Goal: Transaction & Acquisition: Purchase product/service

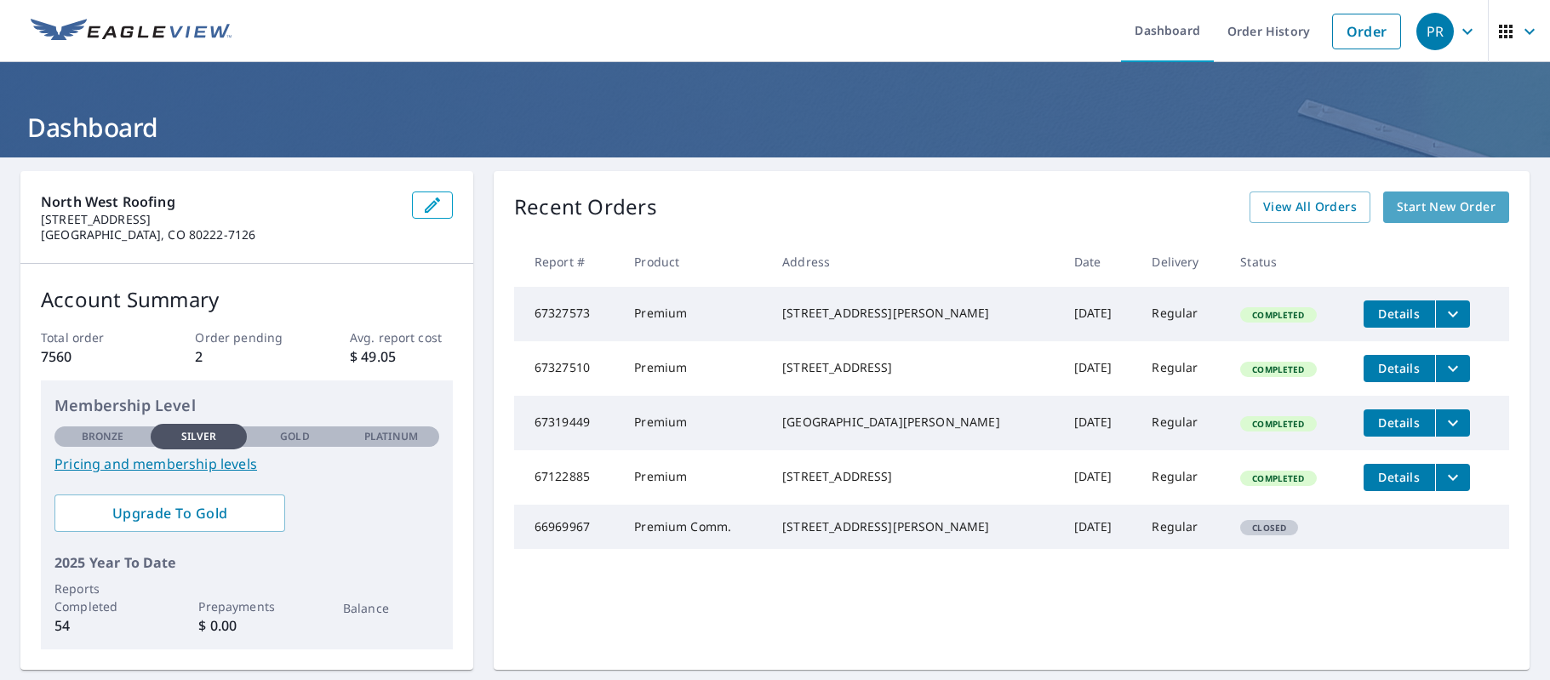
click at [1452, 208] on span "Start New Order" at bounding box center [1446, 207] width 99 height 21
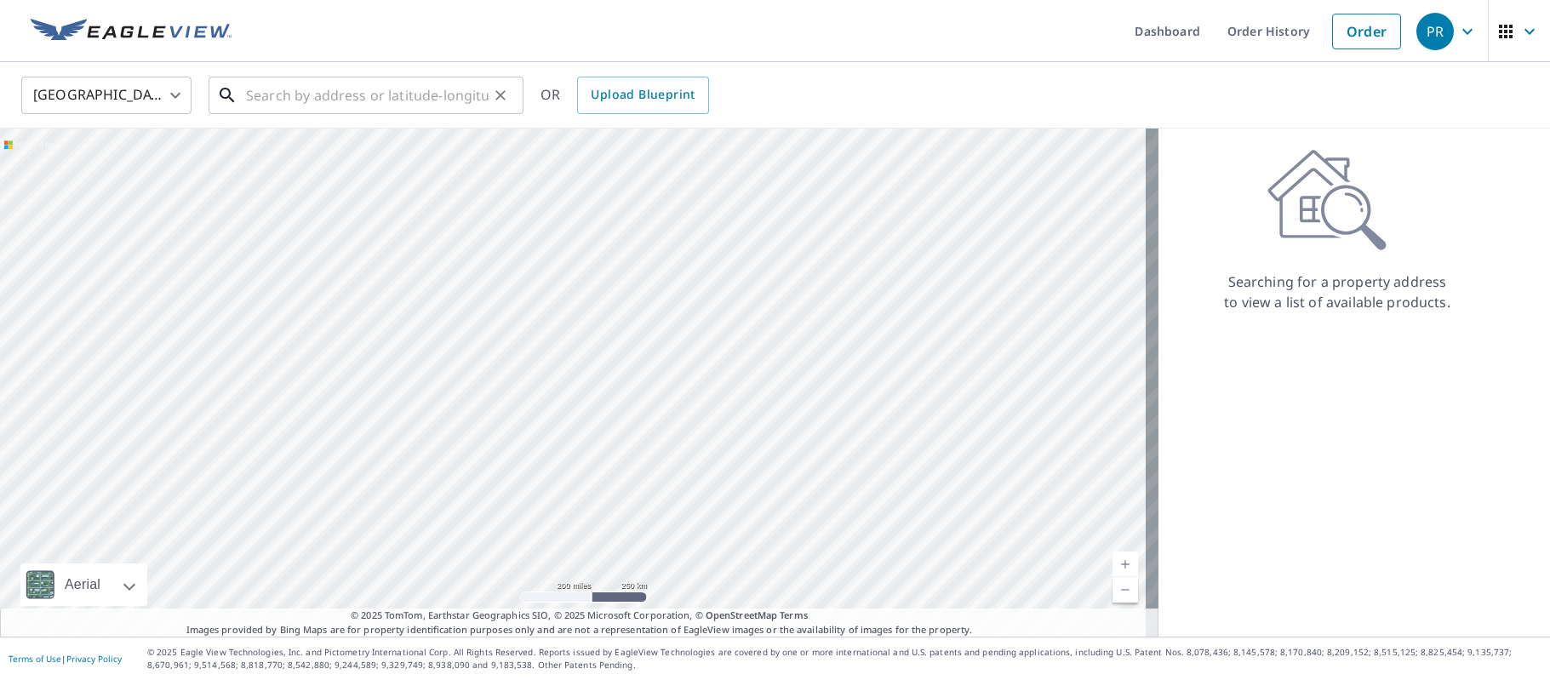
click at [291, 102] on input "text" at bounding box center [367, 96] width 243 height 48
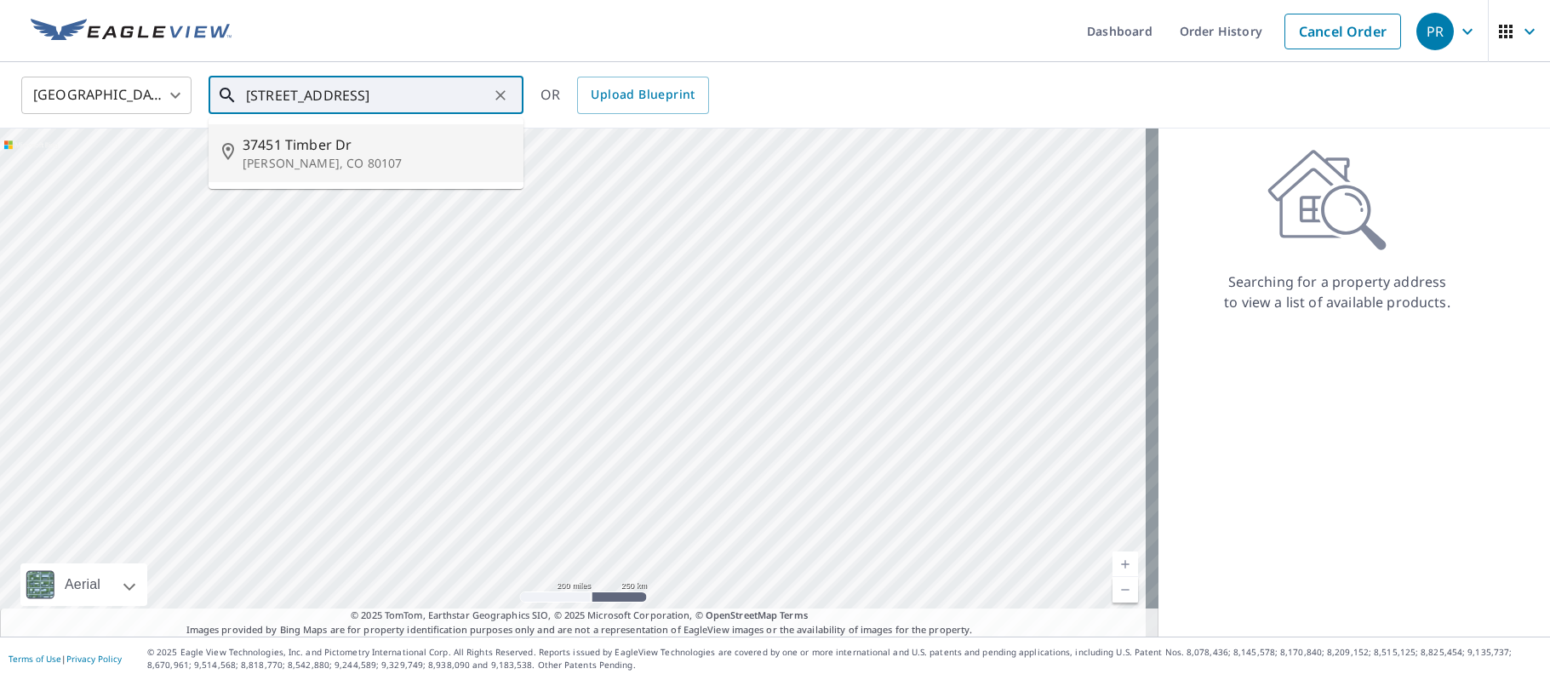
click at [292, 148] on span "37451 Timber Dr" at bounding box center [376, 145] width 267 height 20
type input "[STREET_ADDRESS][PERSON_NAME]"
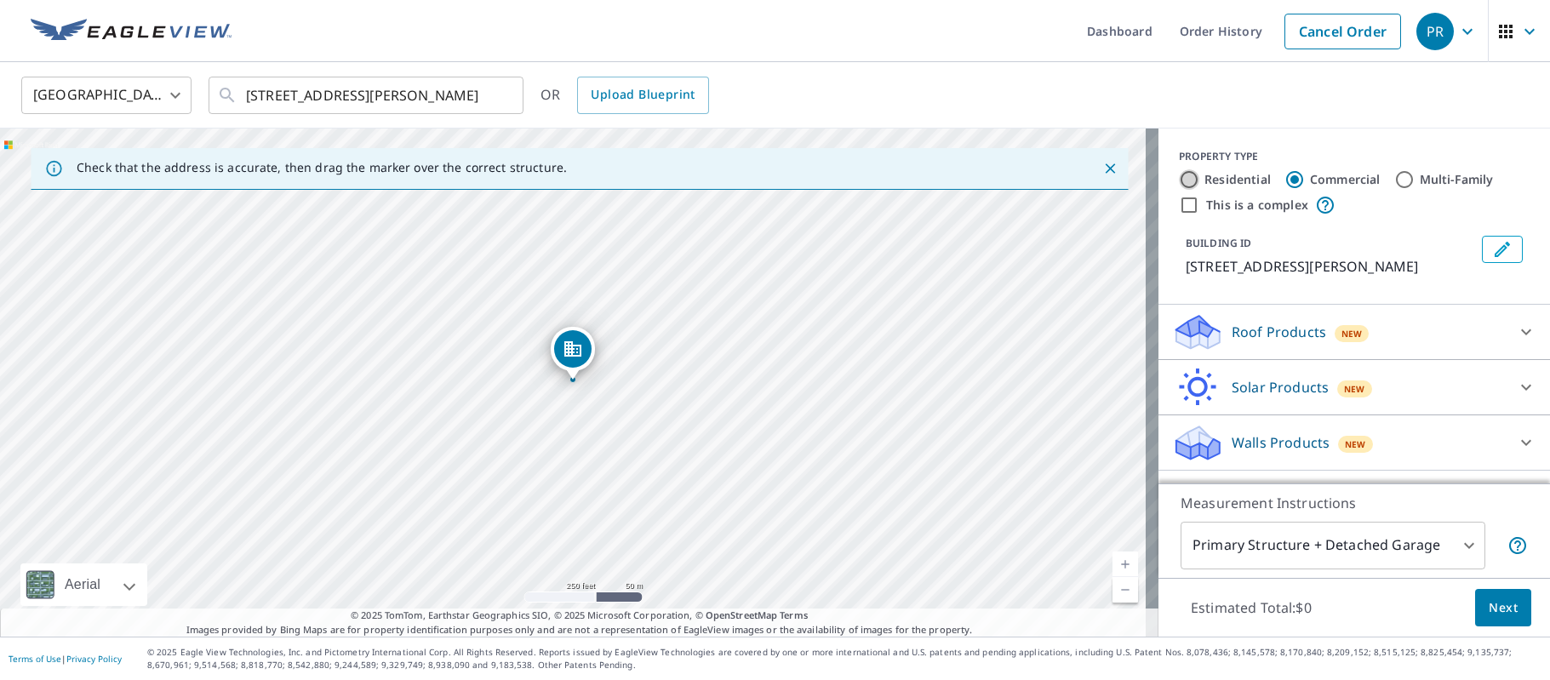
click at [1179, 179] on input "Residential" at bounding box center [1189, 179] width 20 height 20
radio input "true"
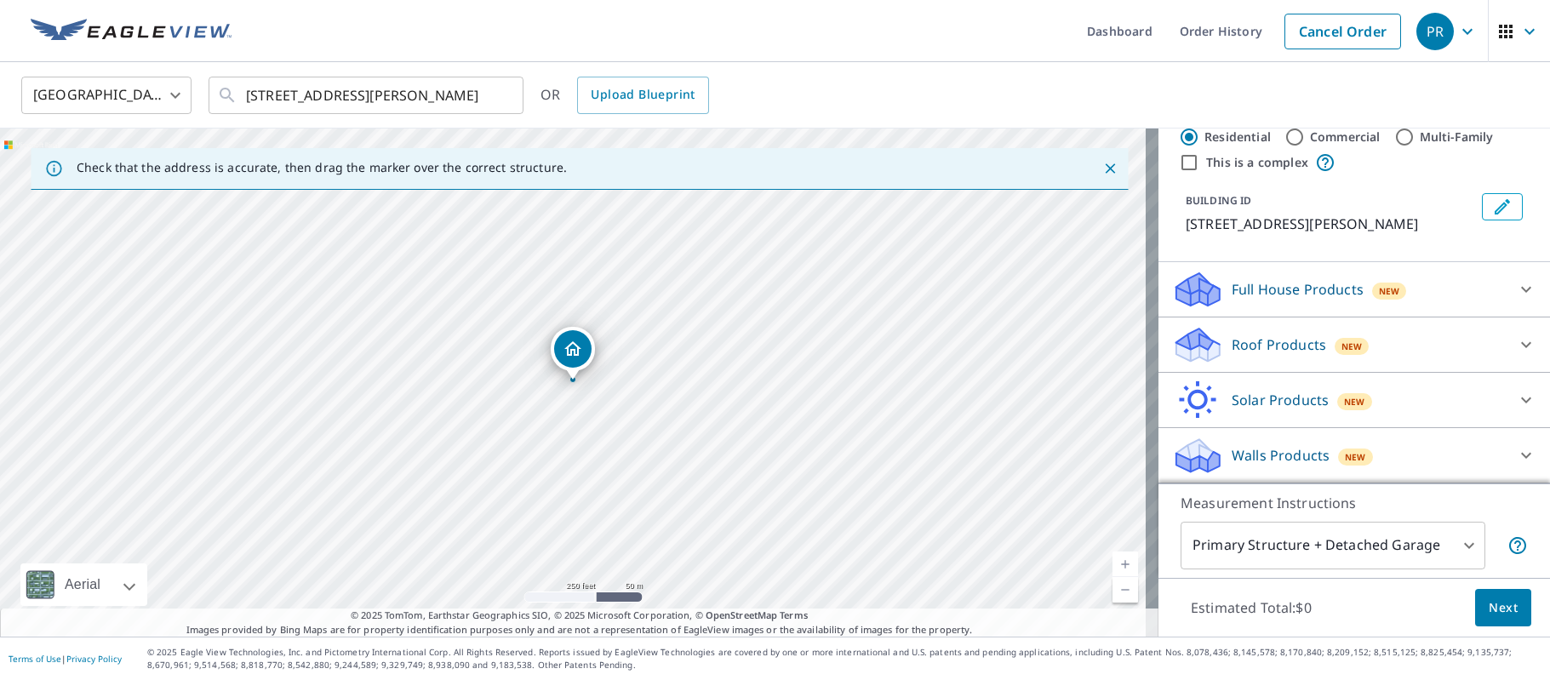
click at [1500, 602] on span "Next" at bounding box center [1503, 608] width 29 height 21
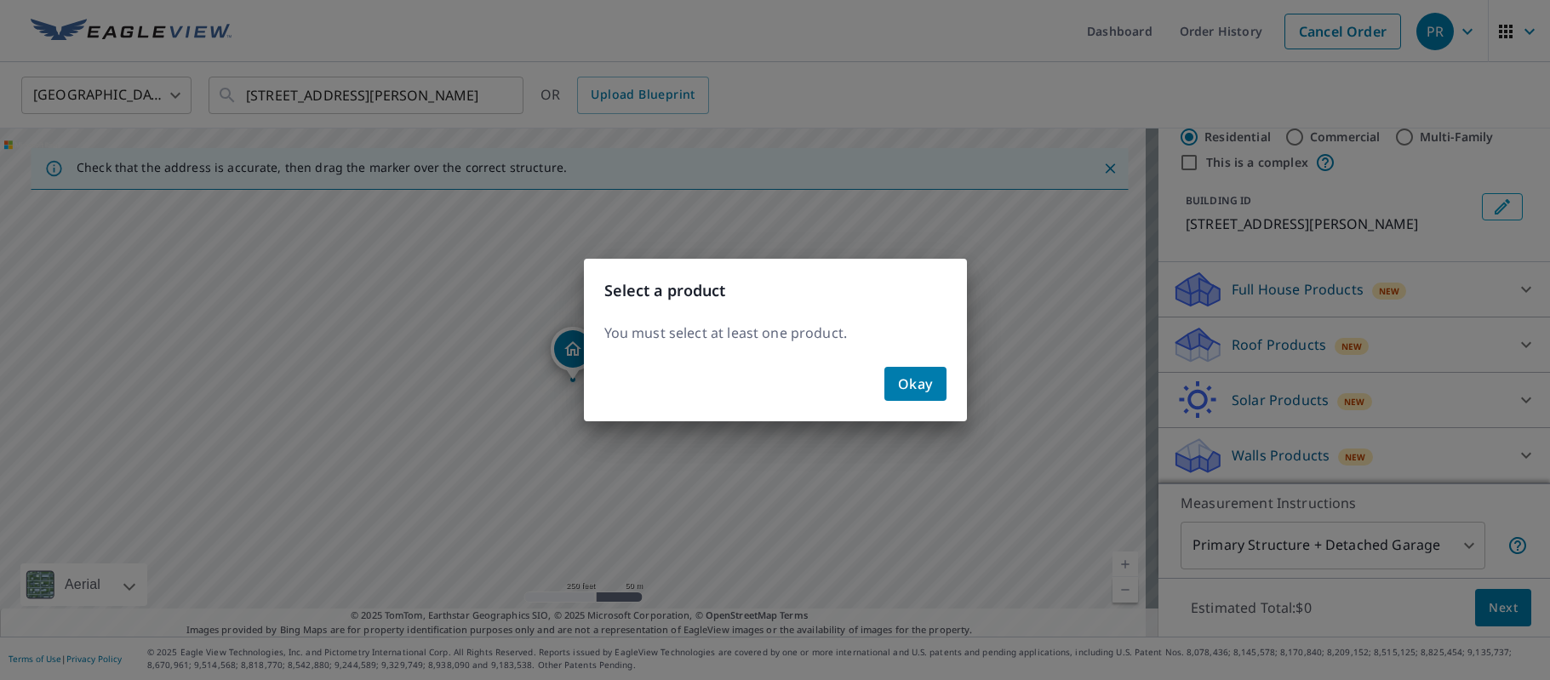
click at [920, 385] on span "Okay" at bounding box center [915, 384] width 35 height 24
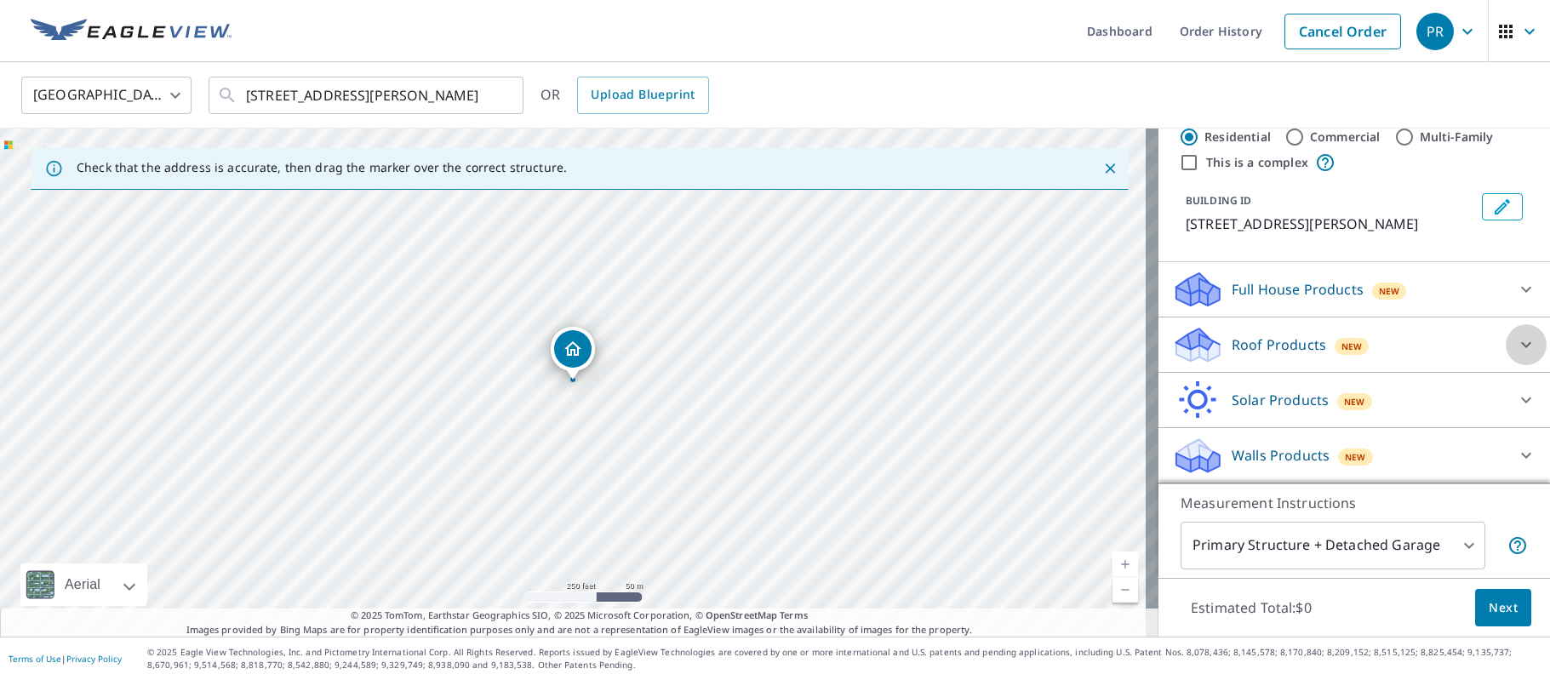
click at [1516, 337] on icon at bounding box center [1526, 345] width 20 height 20
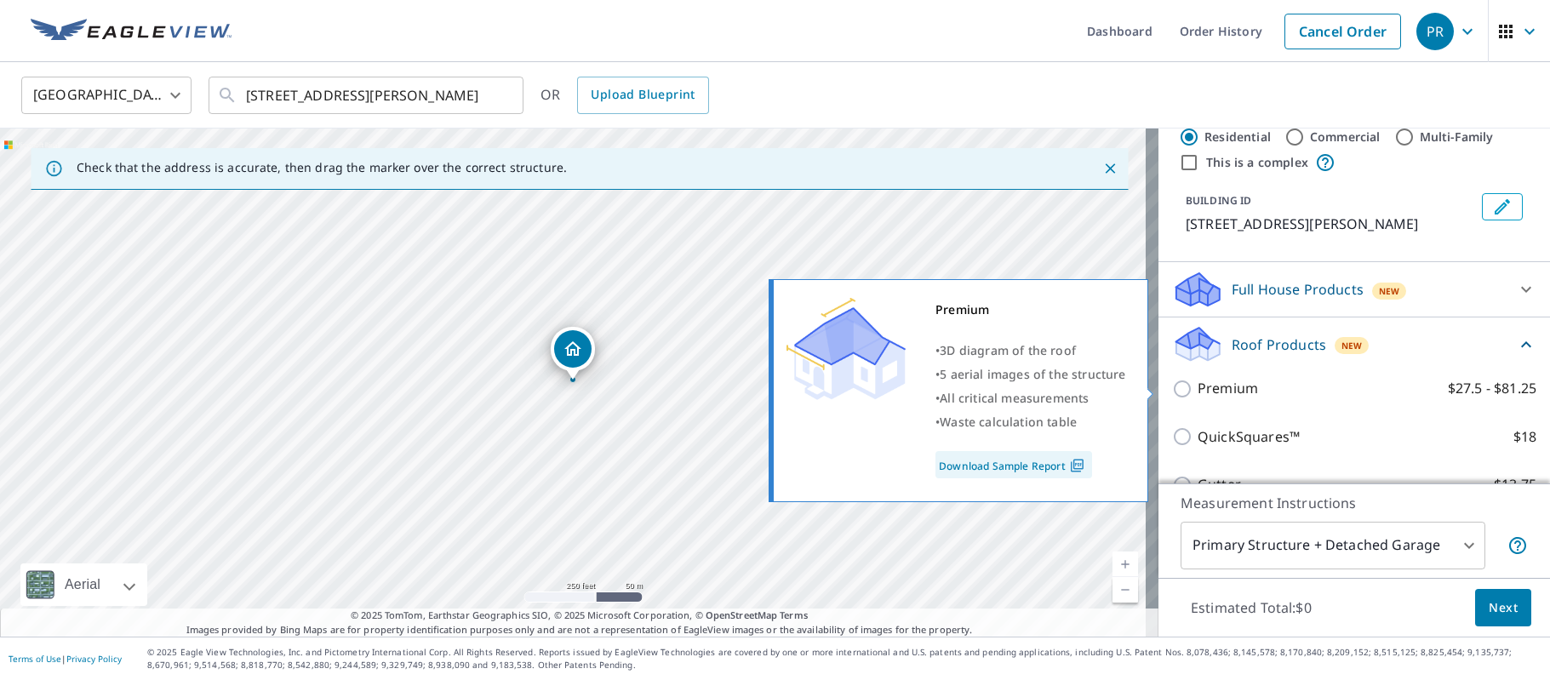
click at [1172, 392] on input "Premium $27.5 - $81.25" at bounding box center [1185, 389] width 26 height 20
checkbox input "true"
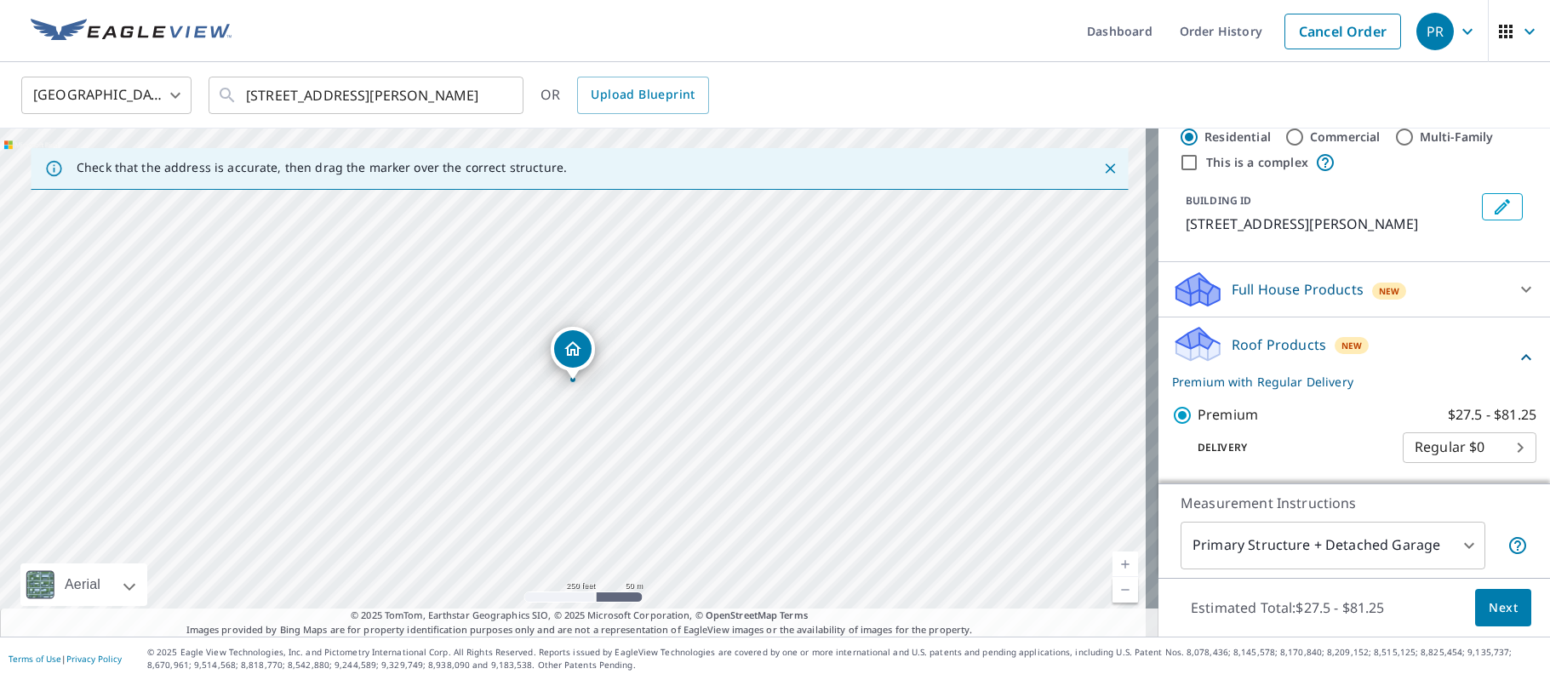
click at [1501, 616] on span "Next" at bounding box center [1503, 608] width 29 height 21
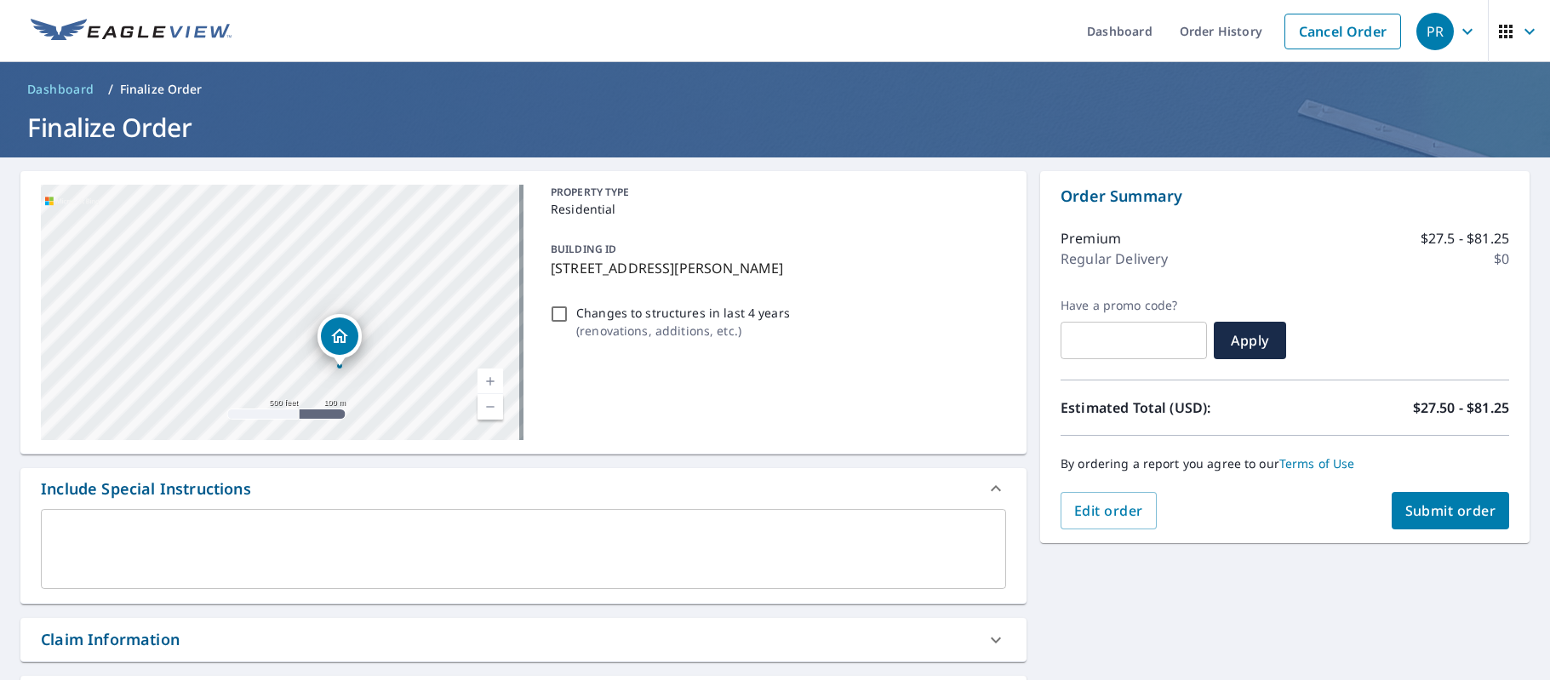
scroll to position [255, 0]
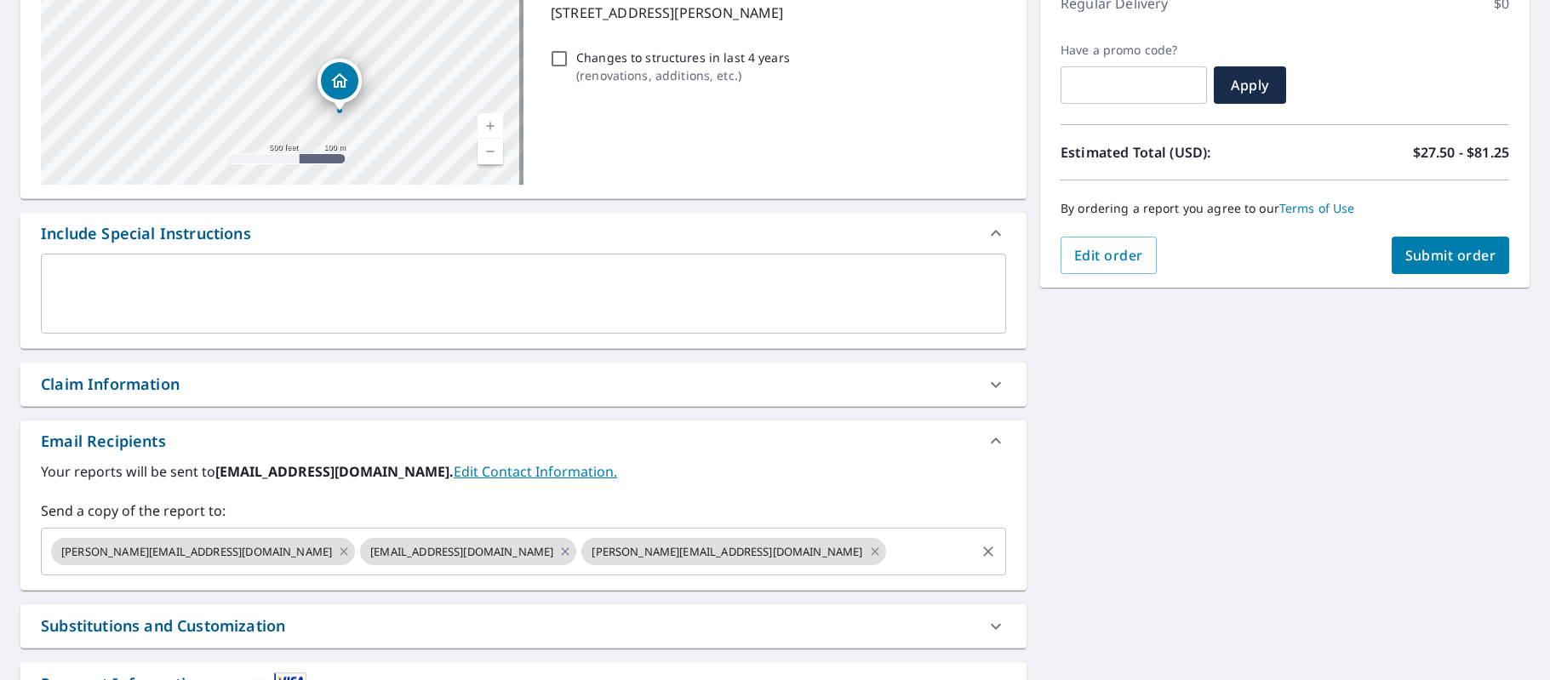
click at [889, 565] on input "text" at bounding box center [931, 552] width 84 height 32
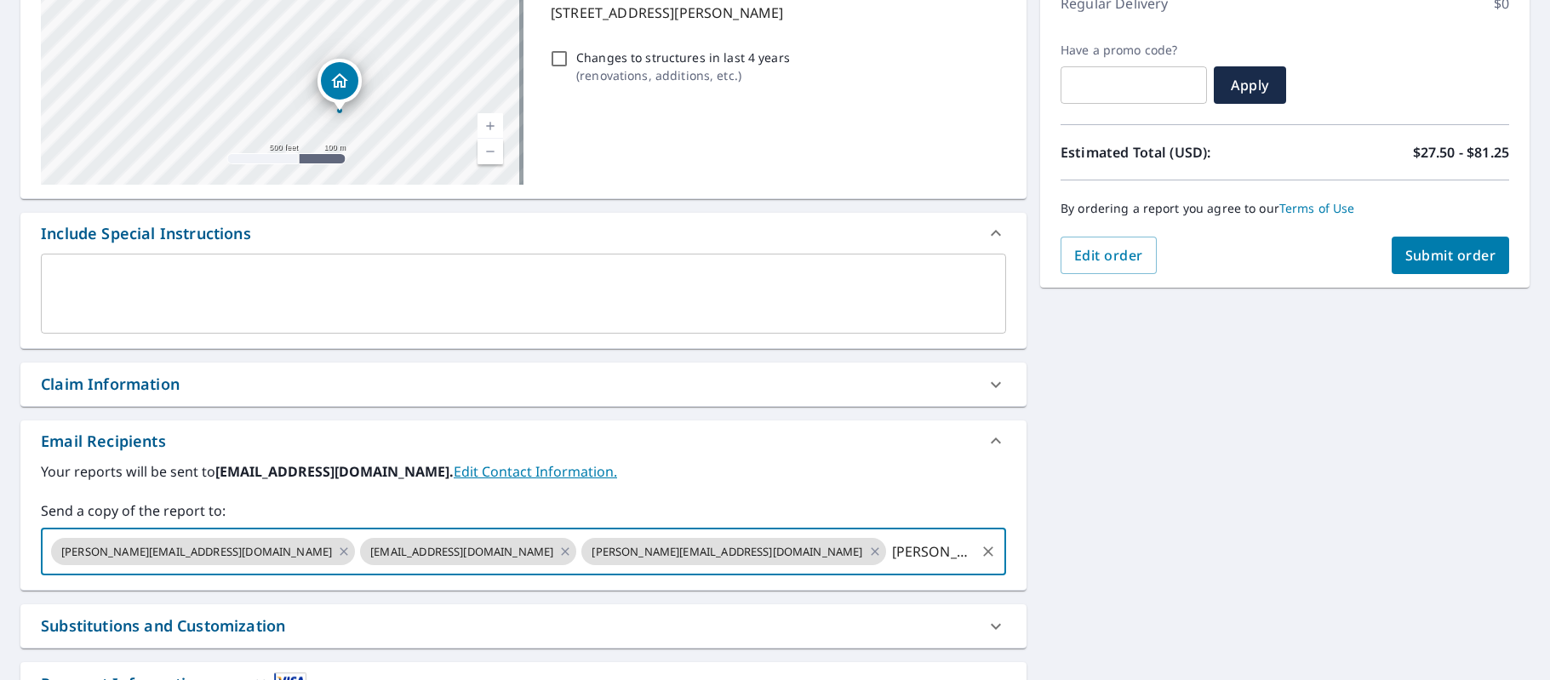
type input "[PERSON_NAME][EMAIL_ADDRESS][DOMAIN_NAME]"
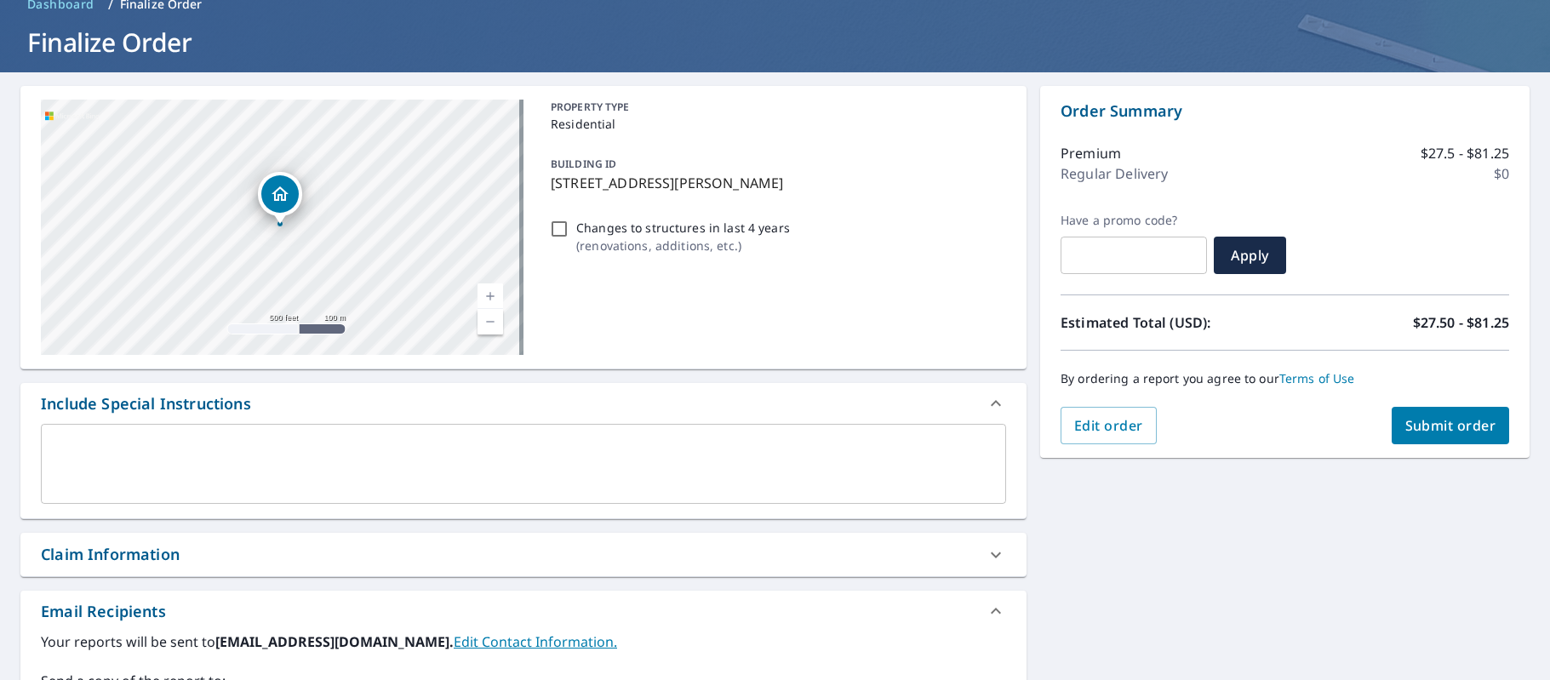
scroll to position [0, 0]
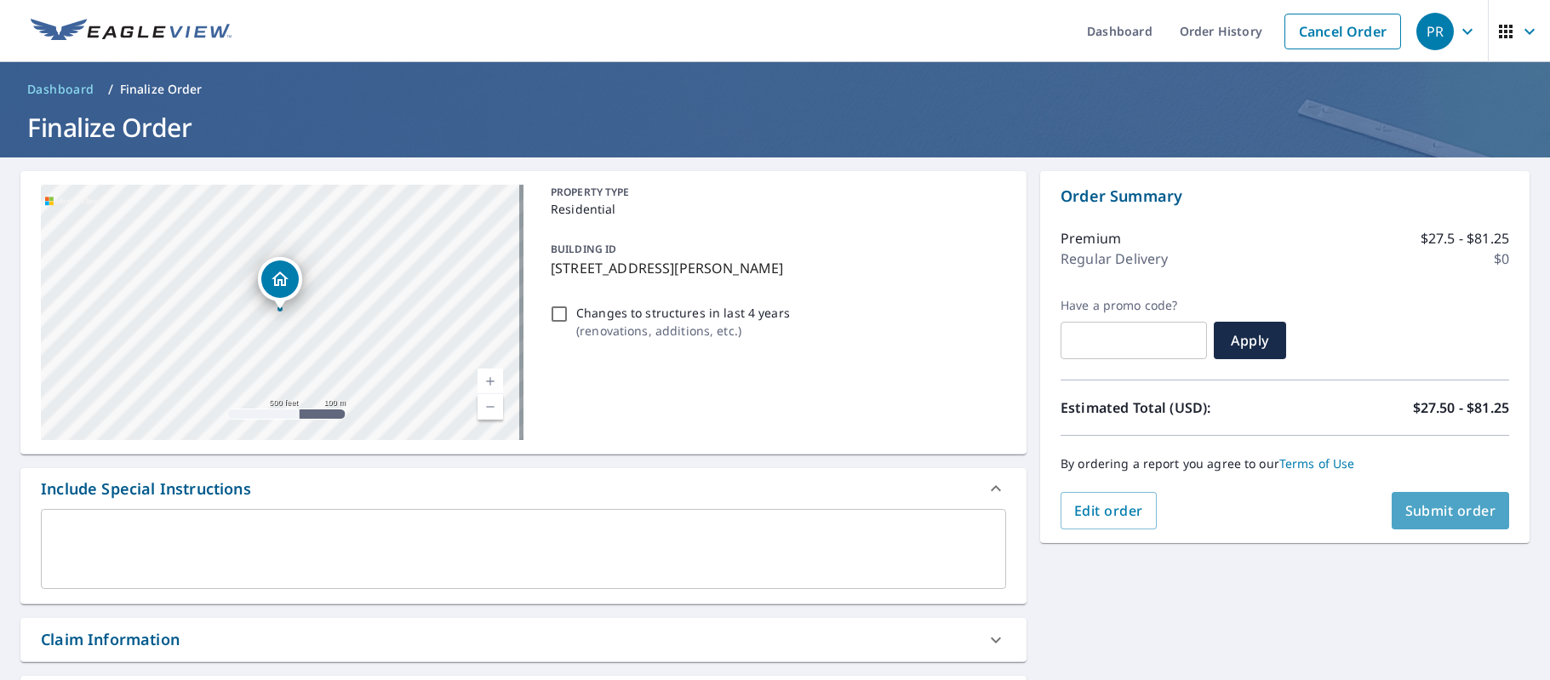
click at [1465, 506] on span "Submit order" at bounding box center [1451, 510] width 91 height 19
checkbox input "true"
